Goal: Use online tool/utility: Utilize a website feature to perform a specific function

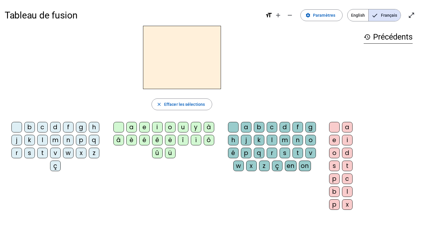
click at [392, 17] on span "Français" at bounding box center [385, 15] width 32 height 12
click at [320, 18] on span "Paramètres" at bounding box center [324, 15] width 22 height 7
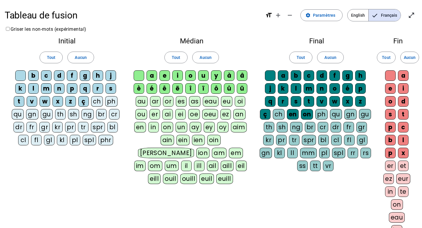
click at [33, 88] on div "l" at bounding box center [33, 88] width 11 height 11
click at [77, 56] on span "Aucun" at bounding box center [81, 57] width 12 height 7
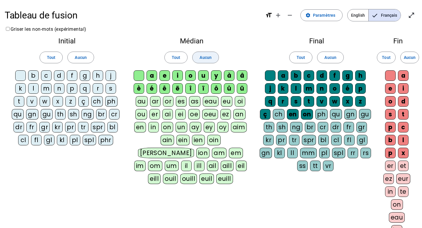
click at [203, 58] on span "Aucun" at bounding box center [206, 57] width 12 height 7
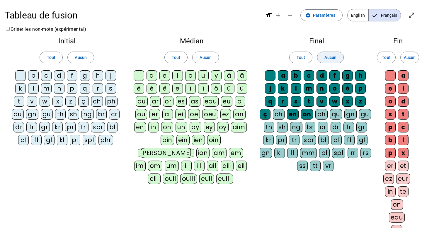
click at [332, 57] on span "Aucun" at bounding box center [331, 57] width 12 height 7
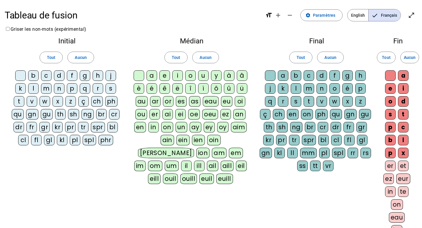
click at [35, 90] on div "l" at bounding box center [33, 88] width 11 height 11
click at [20, 102] on div "t" at bounding box center [19, 101] width 11 height 11
click at [60, 75] on div "d" at bounding box center [59, 75] width 11 height 11
click at [284, 75] on div "a" at bounding box center [283, 75] width 11 height 11
click at [328, 57] on span "Aucun" at bounding box center [331, 57] width 12 height 7
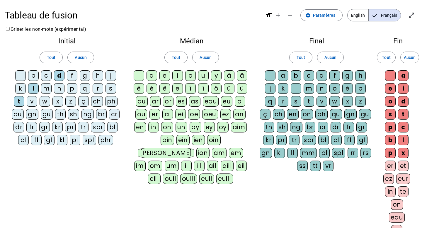
click at [405, 76] on div "a" at bounding box center [403, 75] width 11 height 11
click at [393, 89] on div "e" at bounding box center [390, 88] width 11 height 11
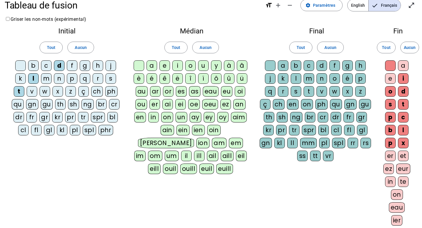
scroll to position [6, 0]
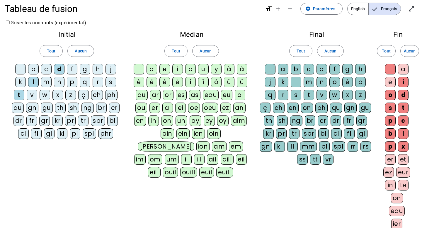
click at [403, 65] on div "a" at bounding box center [403, 69] width 11 height 11
click at [395, 80] on div "e" at bounding box center [390, 82] width 11 height 11
click at [206, 68] on div "u" at bounding box center [203, 69] width 11 height 11
click at [152, 69] on div "a" at bounding box center [152, 69] width 11 height 11
click at [164, 71] on div "e" at bounding box center [164, 69] width 11 height 11
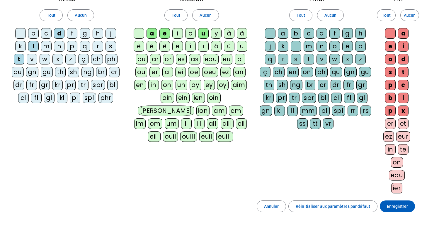
scroll to position [88, 0]
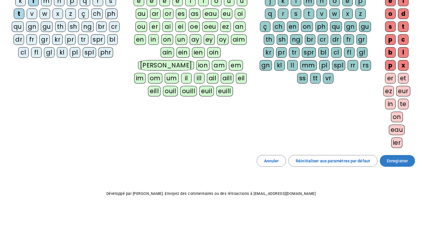
click at [410, 162] on span at bounding box center [397, 161] width 35 height 14
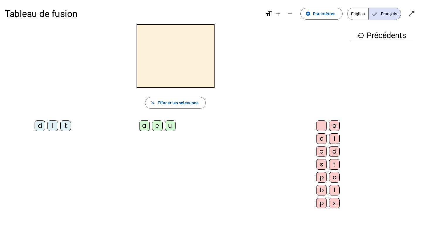
scroll to position [1, 0]
click at [329, 14] on span "Paramètres" at bounding box center [324, 14] width 22 height 7
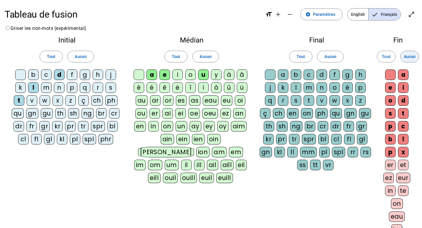
click at [408, 52] on span at bounding box center [410, 57] width 18 height 14
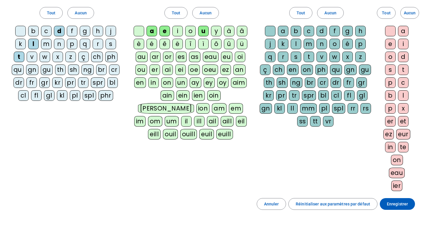
scroll to position [88, 0]
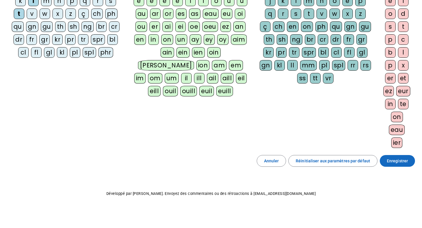
click at [405, 158] on span "Enregistrer" at bounding box center [397, 160] width 21 height 7
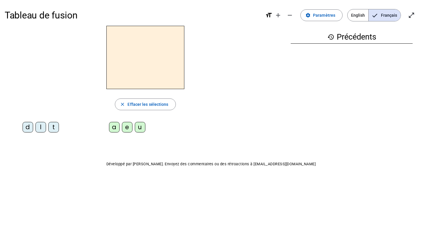
click at [42, 129] on div "l" at bounding box center [40, 127] width 11 height 11
click at [130, 129] on div "e" at bounding box center [127, 127] width 11 height 11
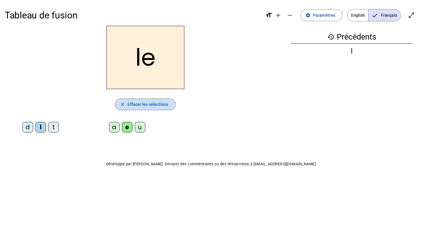
click at [167, 101] on span "Effacer les sélections" at bounding box center [148, 104] width 41 height 7
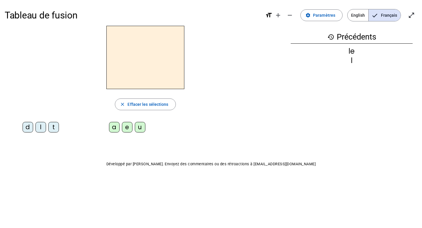
drag, startPoint x: 40, startPoint y: 125, endPoint x: 47, endPoint y: 125, distance: 6.7
click at [40, 125] on div "l" at bounding box center [40, 127] width 11 height 11
click at [141, 126] on div "u" at bounding box center [140, 127] width 11 height 11
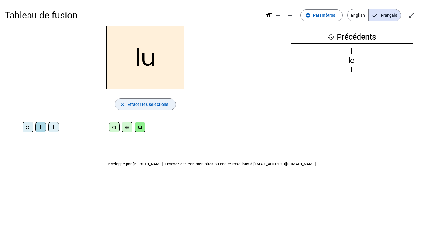
click at [150, 103] on span "Effacer les sélections" at bounding box center [148, 104] width 41 height 7
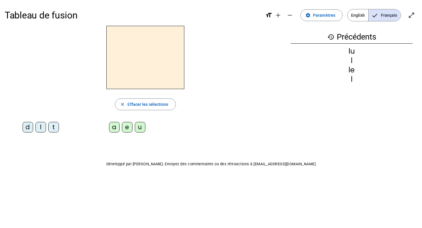
click at [42, 128] on div "l" at bounding box center [40, 127] width 11 height 11
click at [130, 129] on div "e" at bounding box center [127, 127] width 11 height 11
click at [142, 129] on div "u" at bounding box center [140, 127] width 11 height 11
click at [54, 127] on div "t" at bounding box center [53, 127] width 11 height 11
click at [27, 126] on div "d" at bounding box center [28, 127] width 11 height 11
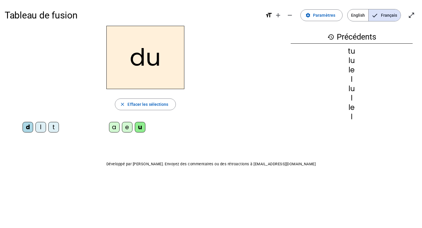
click at [128, 128] on div "e" at bounding box center [127, 127] width 11 height 11
click at [52, 126] on div "t" at bounding box center [53, 127] width 11 height 11
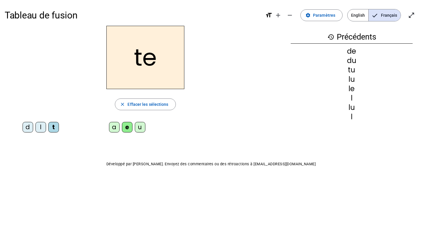
click at [117, 127] on div "a" at bounding box center [114, 127] width 11 height 11
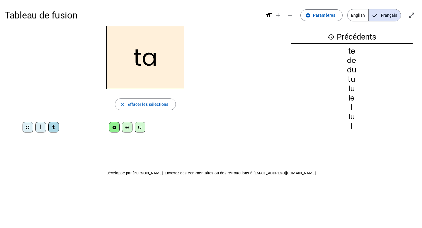
click at [331, 37] on mat-icon "history" at bounding box center [330, 36] width 7 height 7
click at [271, 16] on mat-icon "format_size" at bounding box center [268, 15] width 7 height 7
click at [269, 13] on mat-icon "format_size" at bounding box center [268, 15] width 7 height 7
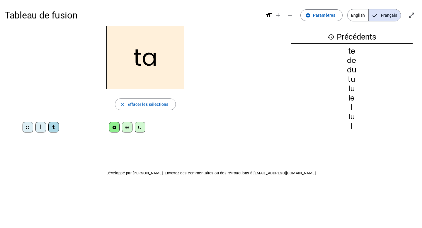
click at [269, 13] on mat-icon "format_size" at bounding box center [268, 15] width 7 height 7
click at [308, 15] on mat-icon "settings" at bounding box center [307, 15] width 5 height 5
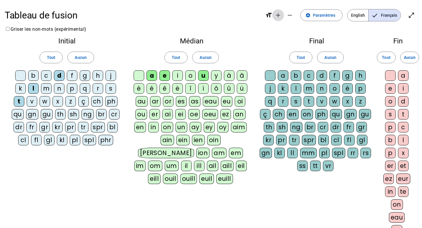
click at [282, 15] on mat-icon "add" at bounding box center [278, 15] width 7 height 7
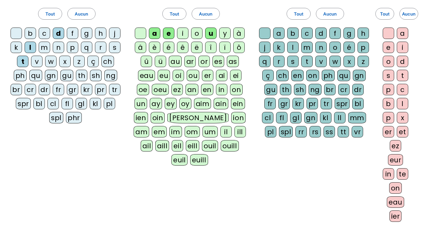
scroll to position [131, 0]
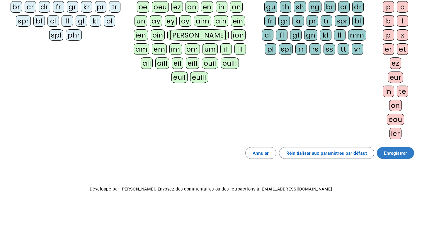
click at [400, 158] on span at bounding box center [395, 153] width 37 height 14
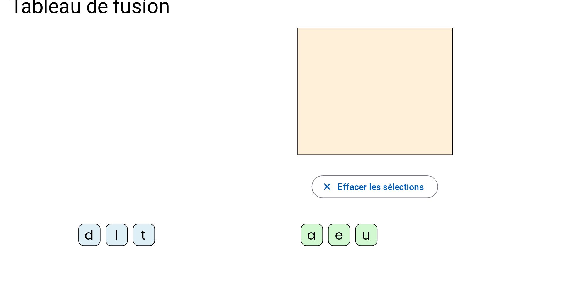
click at [57, 133] on div "l" at bounding box center [60, 134] width 11 height 11
click at [173, 134] on div "e" at bounding box center [174, 134] width 11 height 11
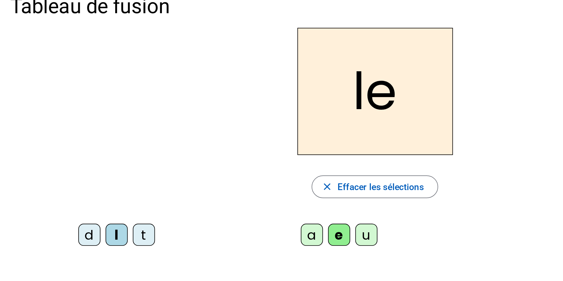
click at [189, 135] on div "u" at bounding box center [189, 134] width 11 height 11
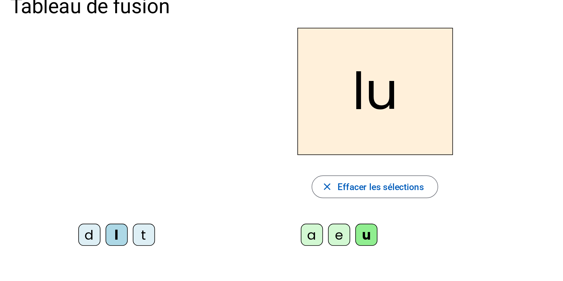
click at [76, 132] on div "t" at bounding box center [74, 134] width 11 height 11
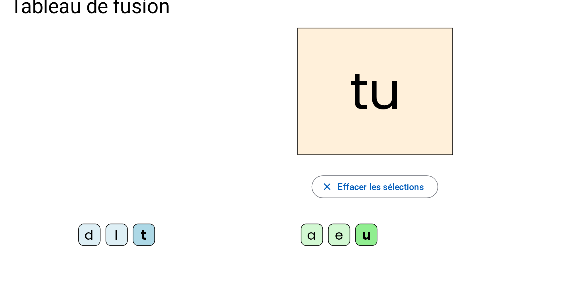
click at [46, 134] on div "d" at bounding box center [45, 134] width 11 height 11
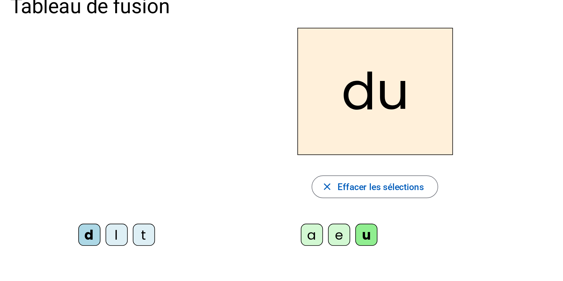
click at [171, 131] on div "e" at bounding box center [174, 134] width 11 height 11
click at [77, 137] on div "t" at bounding box center [74, 134] width 11 height 11
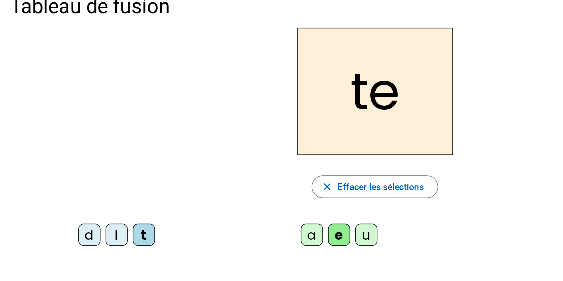
click at [233, 57] on h2 "te" at bounding box center [194, 61] width 80 height 66
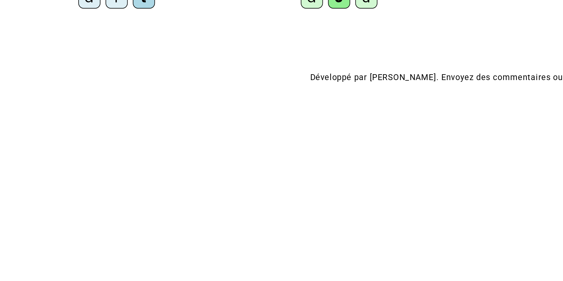
click at [207, 210] on div "Tableau de fusion format_size add remove settings Paramètres English Français o…" at bounding box center [281, 107] width 563 height 215
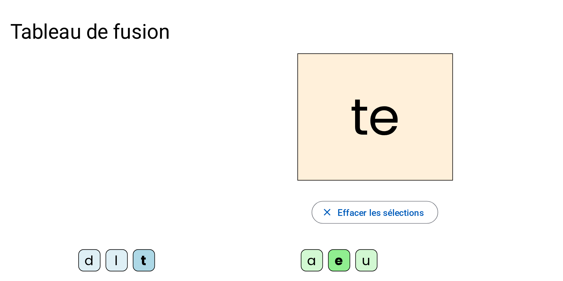
click at [188, 135] on div "u" at bounding box center [189, 134] width 11 height 11
